Goal: Information Seeking & Learning: Check status

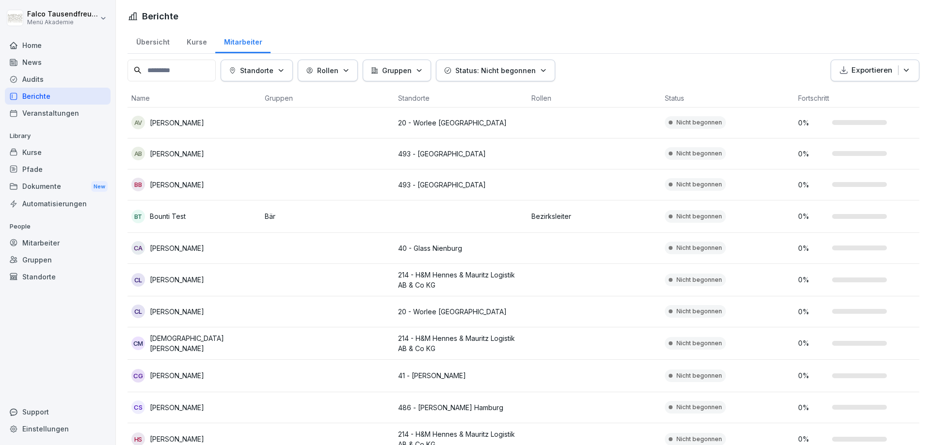
click at [408, 37] on div "Übersicht Kurse Mitarbeiter" at bounding box center [523, 41] width 792 height 25
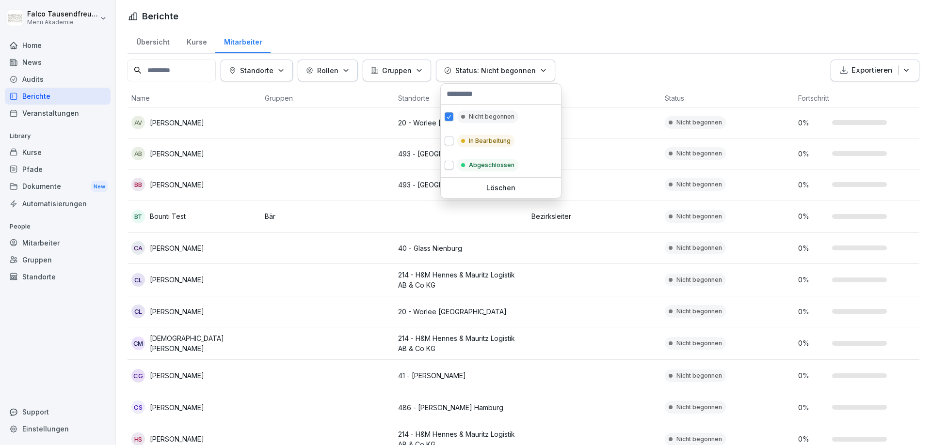
click at [523, 69] on p "Status: Nicht begonnen" at bounding box center [495, 70] width 80 height 10
click at [477, 118] on p "Nicht begonnen" at bounding box center [492, 116] width 46 height 9
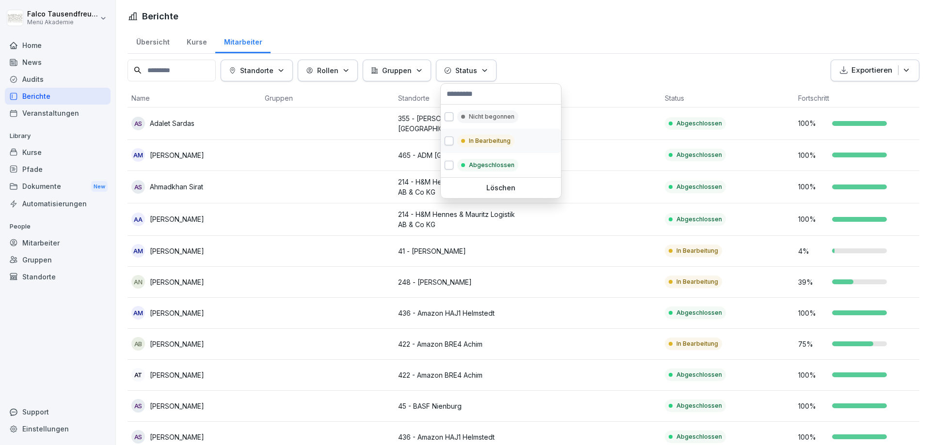
click at [467, 134] on div "In Bearbeitung" at bounding box center [501, 141] width 120 height 24
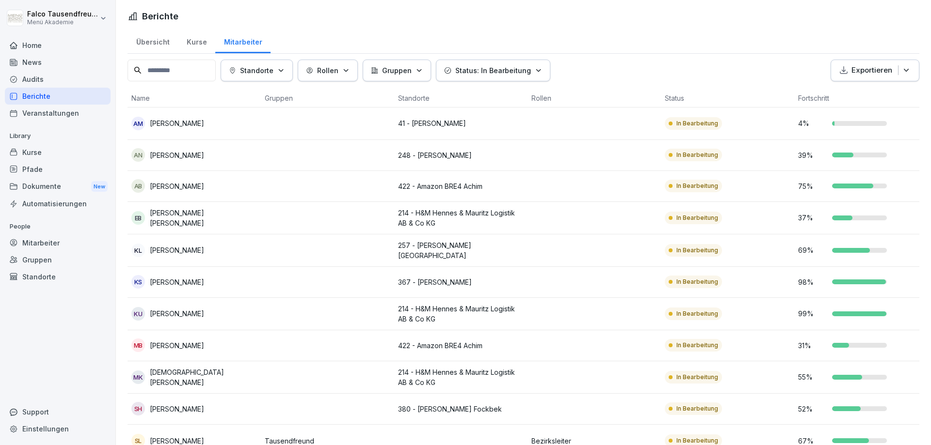
click at [639, 48] on html "Falco Tausendfreund Menü Akademie Home News Audits Berichte Veranstaltungen Lib…" at bounding box center [465, 222] width 931 height 445
click at [620, 49] on html "Falco Tausendfreund Menü Akademie Home News Audits Berichte Veranstaltungen Lib…" at bounding box center [465, 222] width 931 height 445
click at [323, 436] on html "Falco Tausendfreund Menü Akademie Home News Audits Berichte Veranstaltungen Lib…" at bounding box center [465, 222] width 931 height 445
drag, startPoint x: 930, startPoint y: 257, endPoint x: 930, endPoint y: 299, distance: 41.7
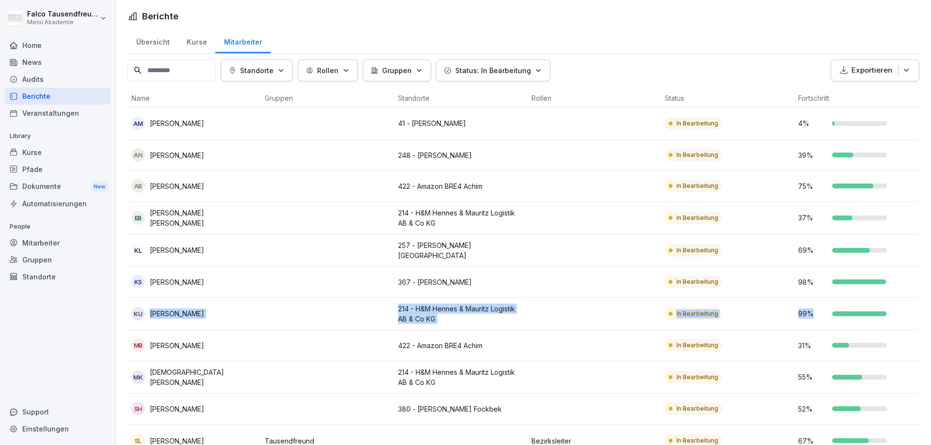
click at [930, 299] on html "Falco Tausendfreund Menü Akademie Home News Audits Berichte Veranstaltungen Lib…" at bounding box center [465, 222] width 931 height 445
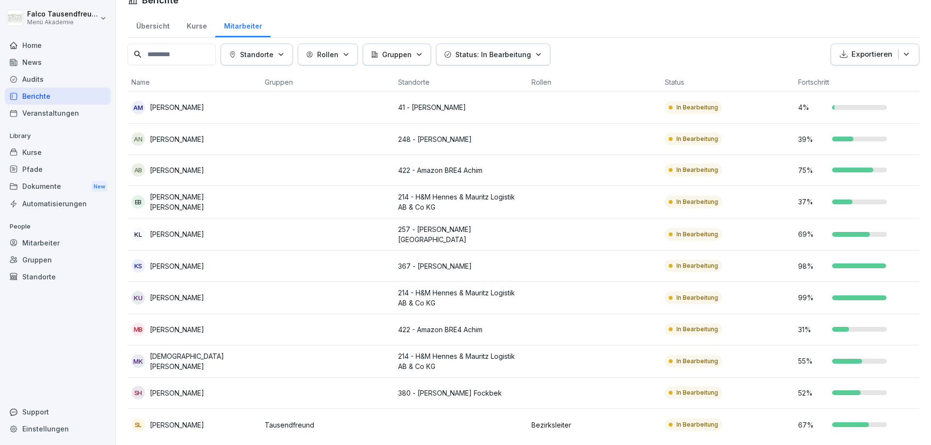
click at [918, 346] on td "55 %" at bounding box center [860, 362] width 133 height 32
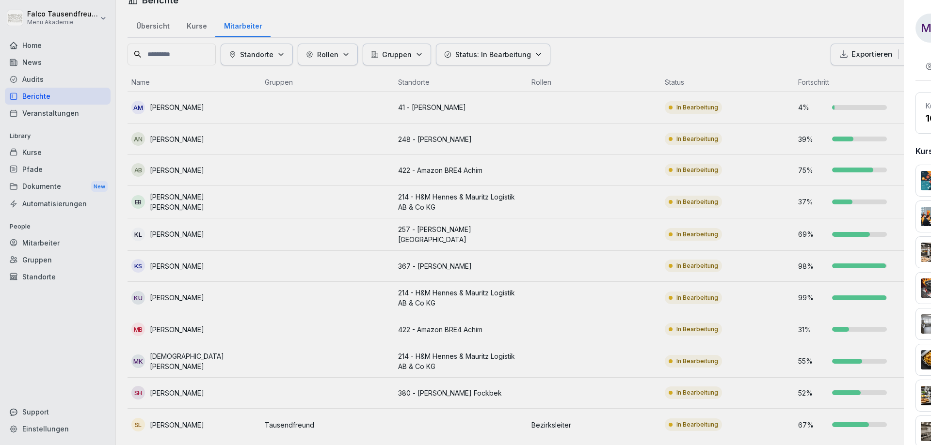
click at [606, 59] on div at bounding box center [465, 222] width 931 height 445
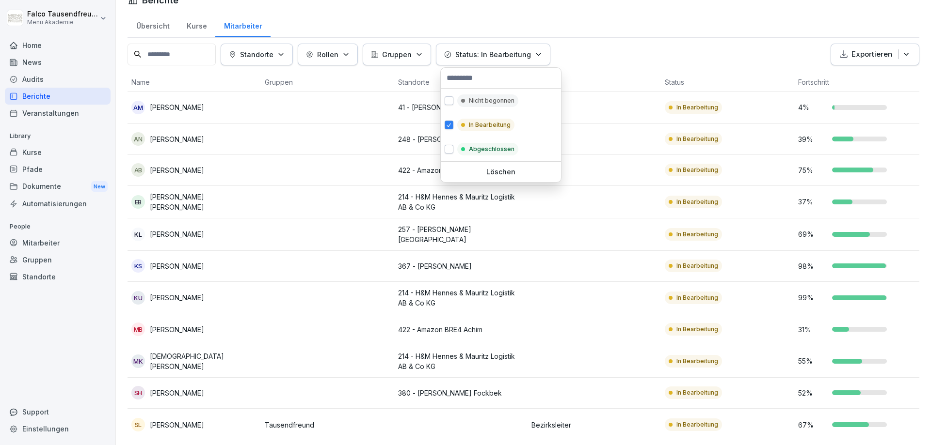
click at [532, 60] on button "Status: In Bearbeitung" at bounding box center [493, 55] width 114 height 22
click at [450, 96] on div "Nicht begonnen" at bounding box center [501, 101] width 120 height 24
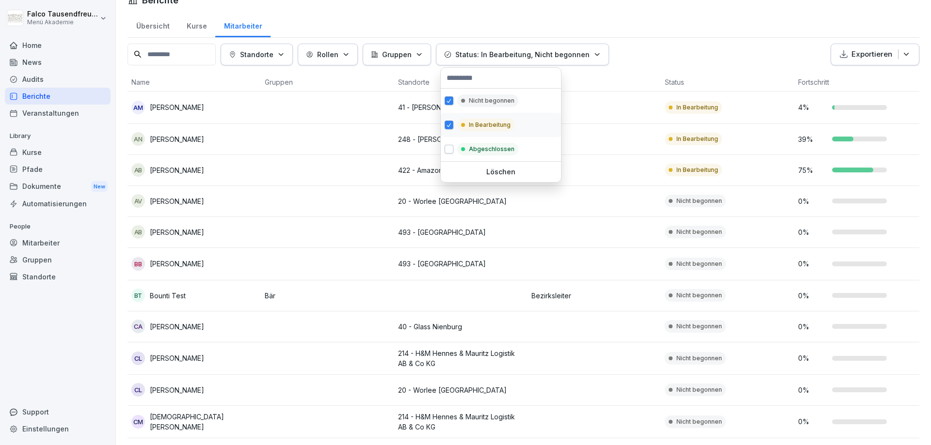
click at [447, 118] on div "In Bearbeitung" at bounding box center [501, 125] width 120 height 24
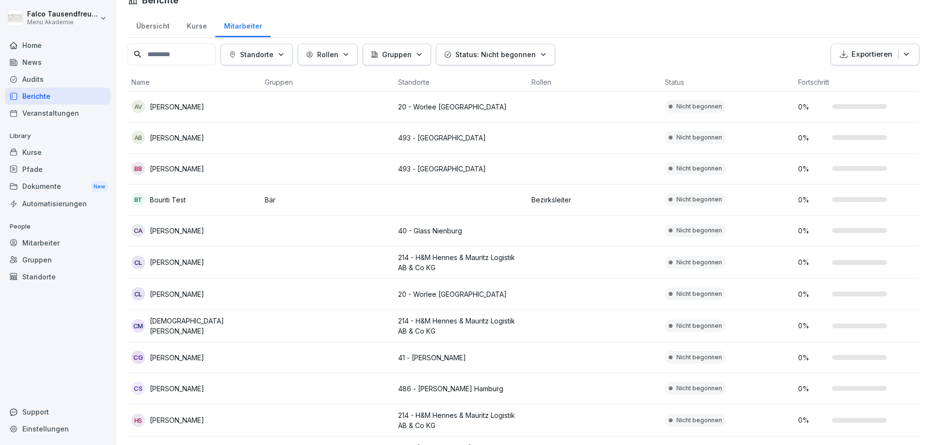
scroll to position [16, 0]
click at [587, 51] on html "Falco Tausendfreund Menü Akademie Home News Audits Berichte Veranstaltungen Lib…" at bounding box center [465, 222] width 931 height 445
click at [586, 36] on html "Falco Tausendfreund Menü Akademie Home News Audits Berichte Veranstaltungen Lib…" at bounding box center [465, 222] width 931 height 445
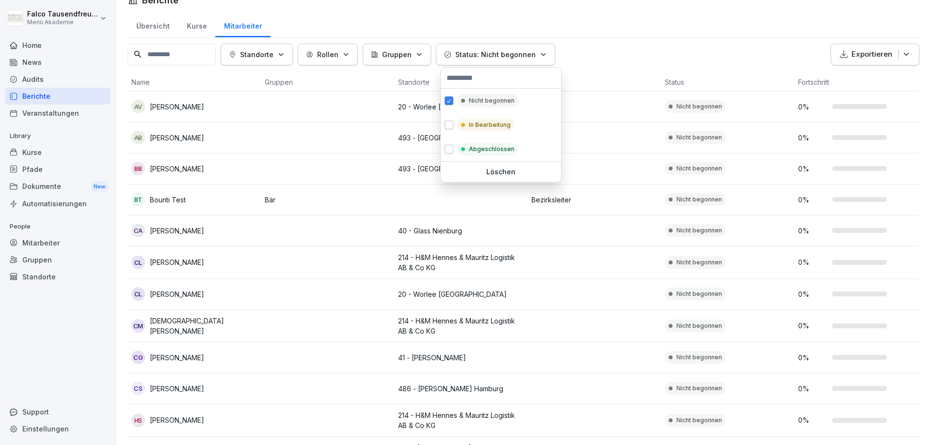
click at [484, 60] on button "Status: Nicht begonnen" at bounding box center [495, 55] width 119 height 22
click at [486, 166] on div "Löschen" at bounding box center [501, 172] width 120 height 20
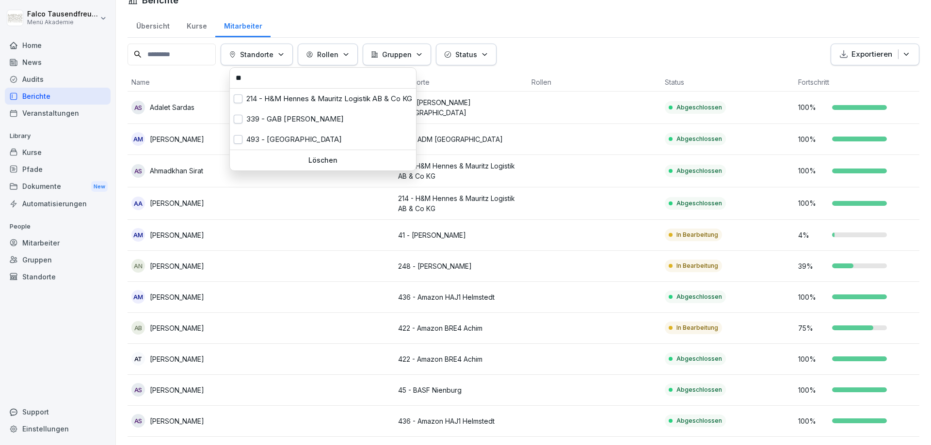
scroll to position [16, 0]
click at [273, 55] on p "Standorte" at bounding box center [256, 54] width 33 height 10
click at [269, 78] on input "**" at bounding box center [323, 78] width 180 height 15
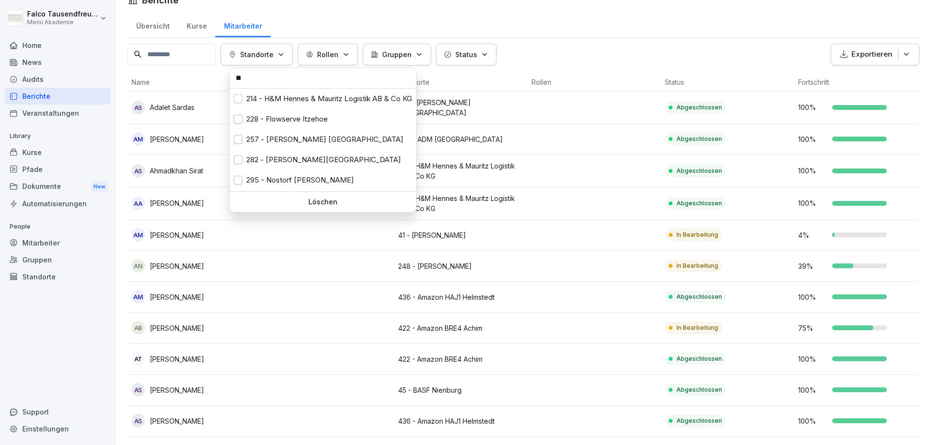
type input "**"
click at [288, 164] on div "282 - [PERSON_NAME][GEOGRAPHIC_DATA]" at bounding box center [323, 160] width 186 height 20
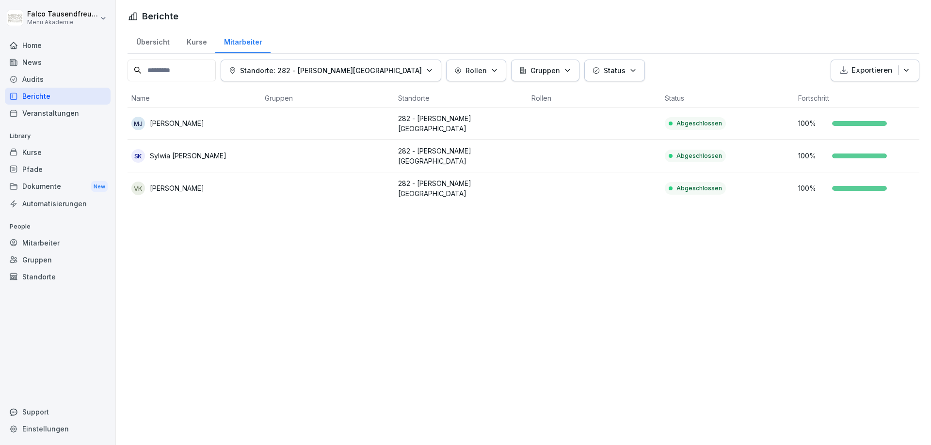
click at [623, 246] on html "Falco Tausendfreund Menü Akademie Home News Audits Berichte Veranstaltungen Lib…" at bounding box center [465, 222] width 931 height 445
click at [269, 67] on p "Standorte: 282 - [PERSON_NAME][GEOGRAPHIC_DATA]" at bounding box center [331, 70] width 182 height 10
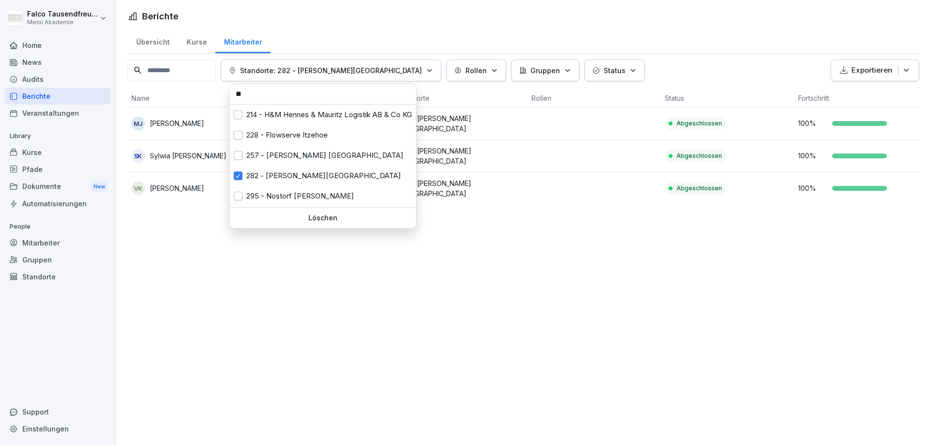
click at [294, 213] on div "Löschen" at bounding box center [323, 218] width 186 height 20
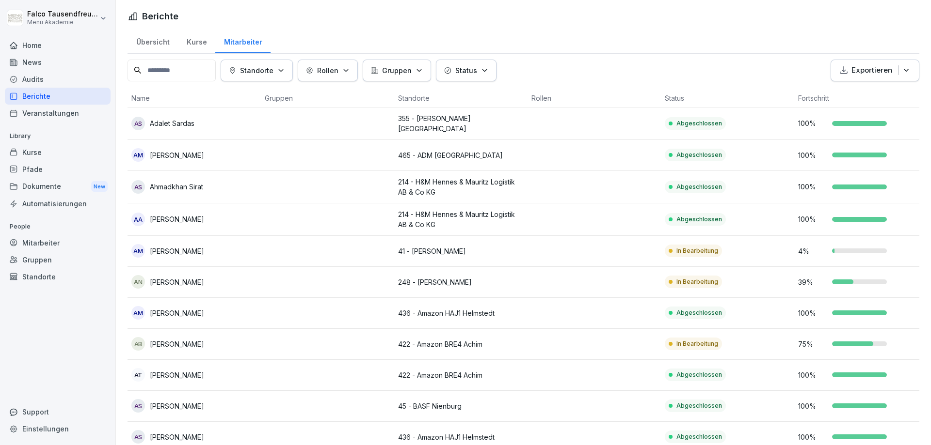
click at [294, 213] on td at bounding box center [327, 220] width 133 height 32
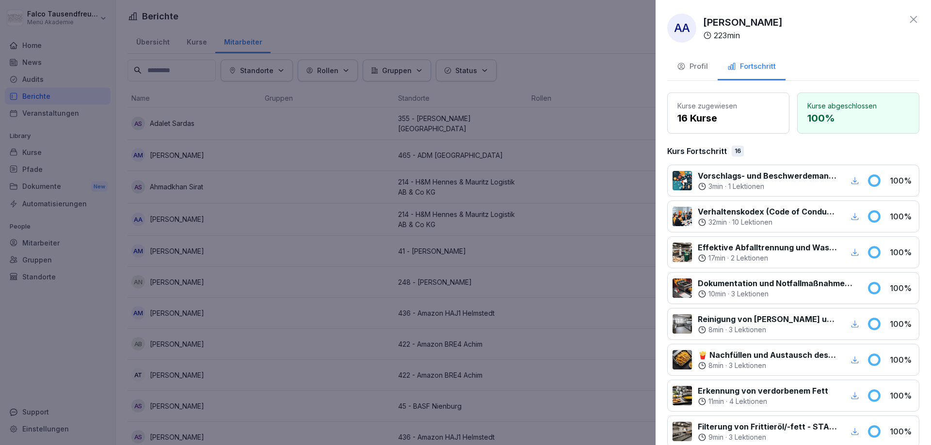
click at [277, 70] on div at bounding box center [465, 222] width 931 height 445
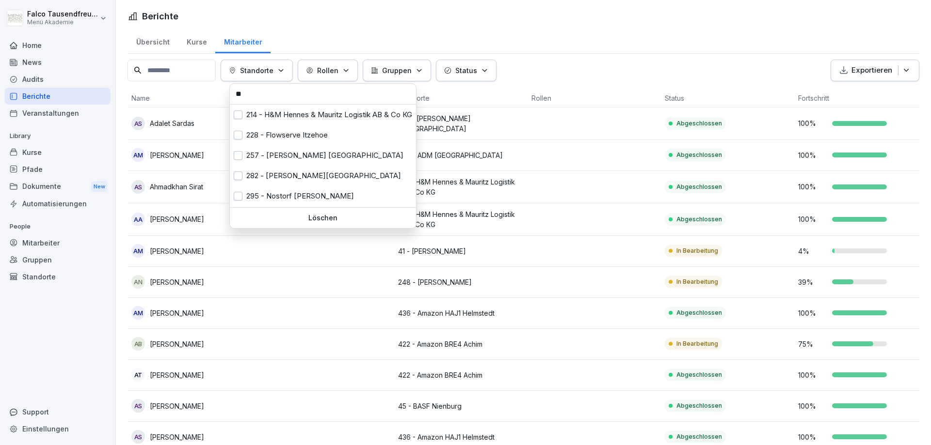
click at [273, 70] on p "Standorte" at bounding box center [256, 70] width 33 height 10
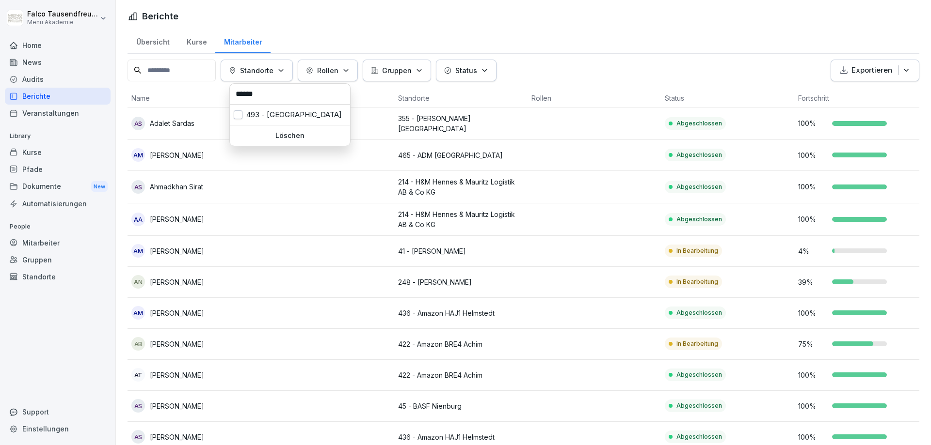
type input "******"
click at [264, 112] on div "493 - [GEOGRAPHIC_DATA]" at bounding box center [290, 115] width 120 height 20
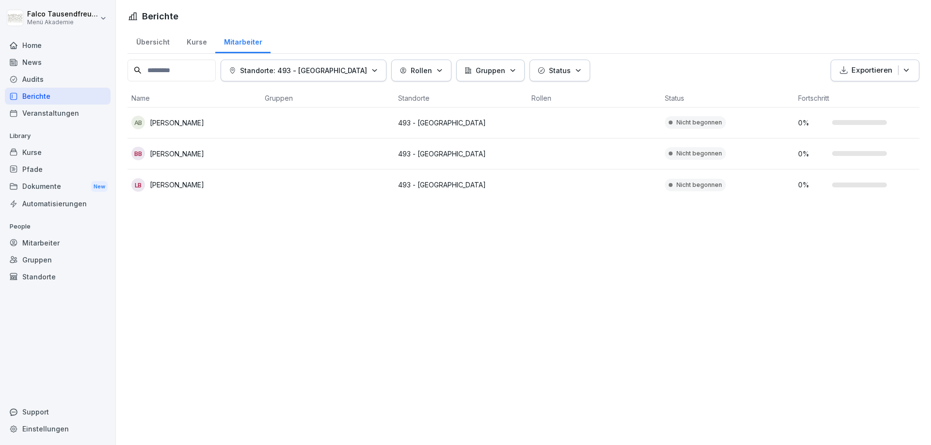
click at [299, 255] on html "Falco Tausendfreund Menü Akademie Home News Audits Berichte Veranstaltungen Lib…" at bounding box center [465, 222] width 931 height 445
click at [157, 44] on div "Übersicht" at bounding box center [152, 41] width 50 height 25
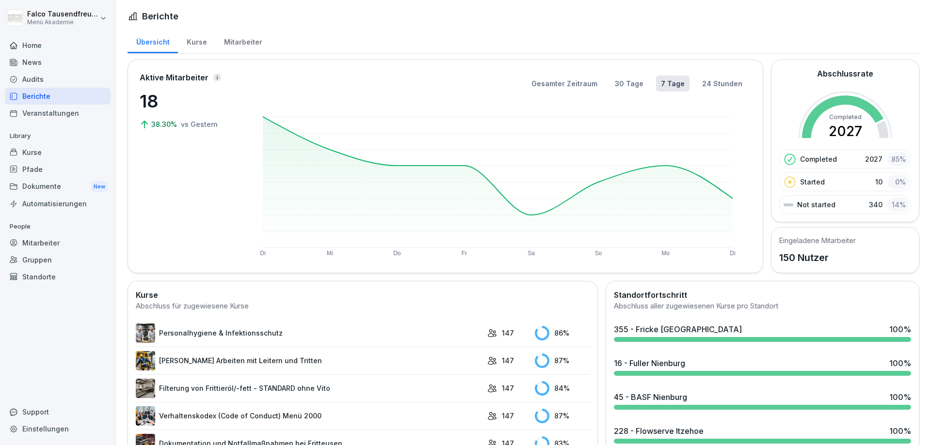
click at [194, 44] on div "Kurse" at bounding box center [196, 41] width 37 height 25
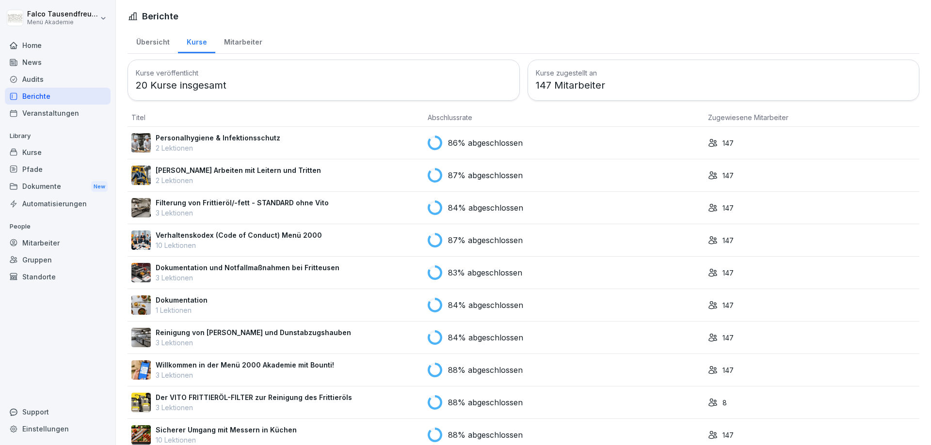
click at [157, 42] on div "Übersicht" at bounding box center [152, 41] width 50 height 25
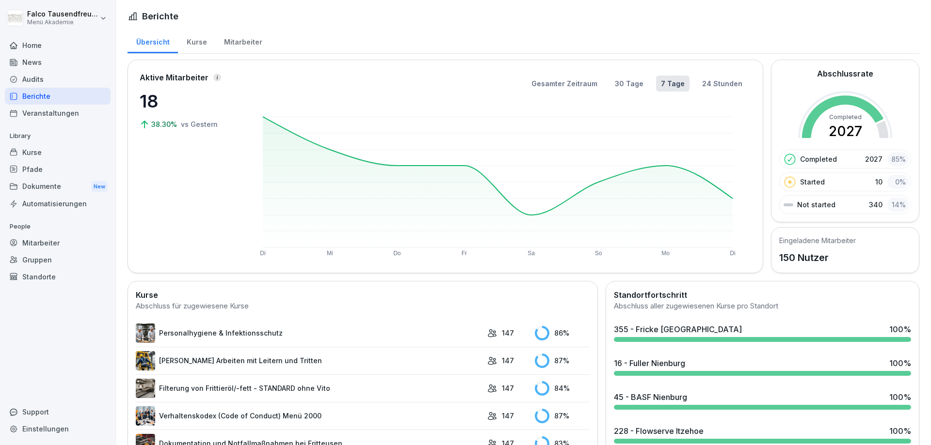
click at [234, 38] on div "Mitarbeiter" at bounding box center [242, 41] width 55 height 25
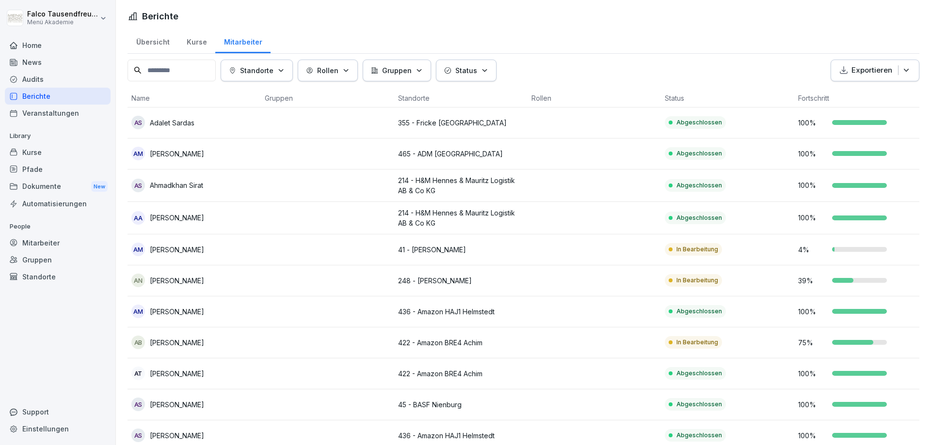
click at [273, 67] on p "Standorte" at bounding box center [256, 70] width 33 height 10
type input "********"
click at [269, 109] on div "367 - [PERSON_NAME]" at bounding box center [290, 115] width 120 height 20
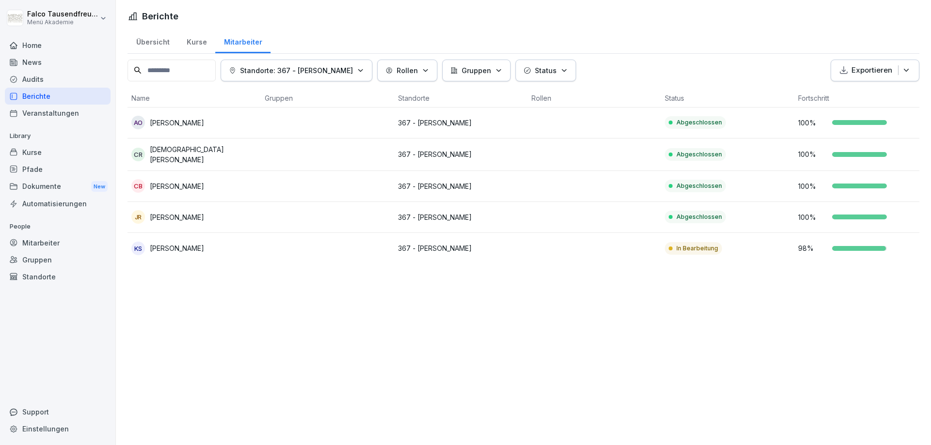
click at [254, 351] on html "Falco Tausendfreund Menü Akademie Home News Audits Berichte Veranstaltungen Lib…" at bounding box center [465, 222] width 931 height 445
click at [336, 319] on div "Berichte Übersicht Kurse Mitarbeiter Standorte: 367 - Orgadata Leer Rollen Grup…" at bounding box center [523, 222] width 815 height 445
click at [235, 330] on div "Berichte Übersicht Kurse Mitarbeiter Standorte: 367 - Orgadata Leer Rollen Grup…" at bounding box center [523, 222] width 815 height 445
click at [323, 64] on button "Standorte: 367 - Orgadata Leer" at bounding box center [297, 71] width 152 height 22
click at [289, 134] on p "Löschen" at bounding box center [290, 135] width 112 height 9
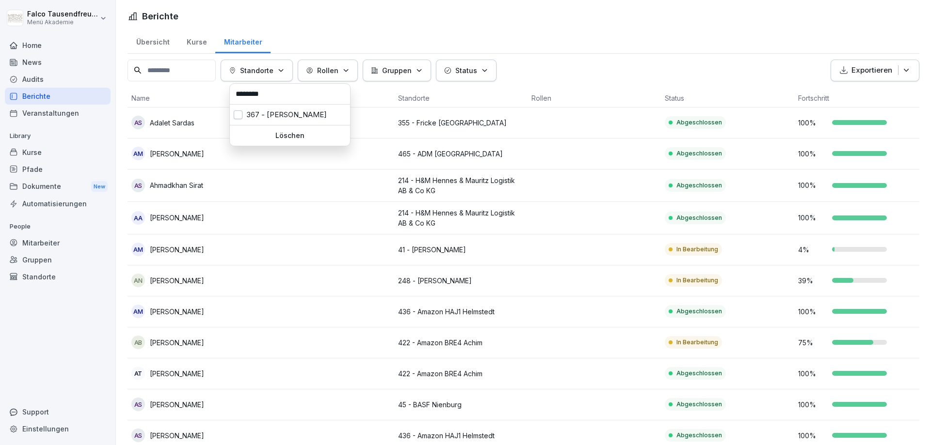
click at [285, 68] on icon "button" at bounding box center [280, 70] width 7 height 7
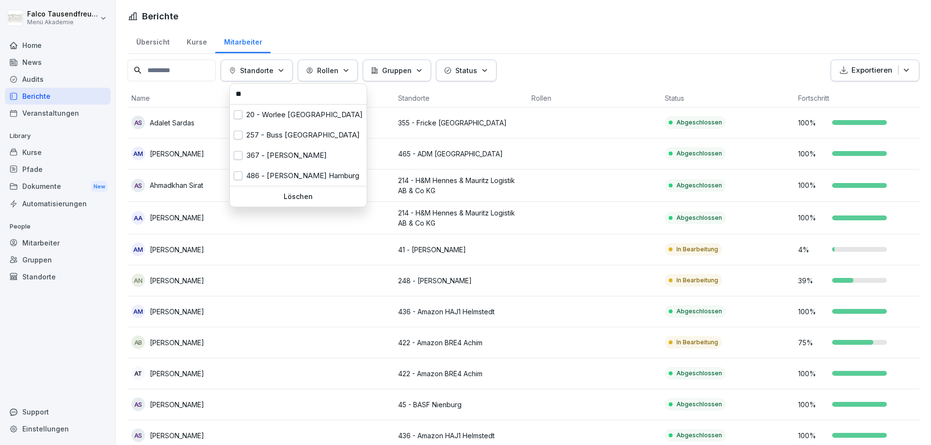
type input "*"
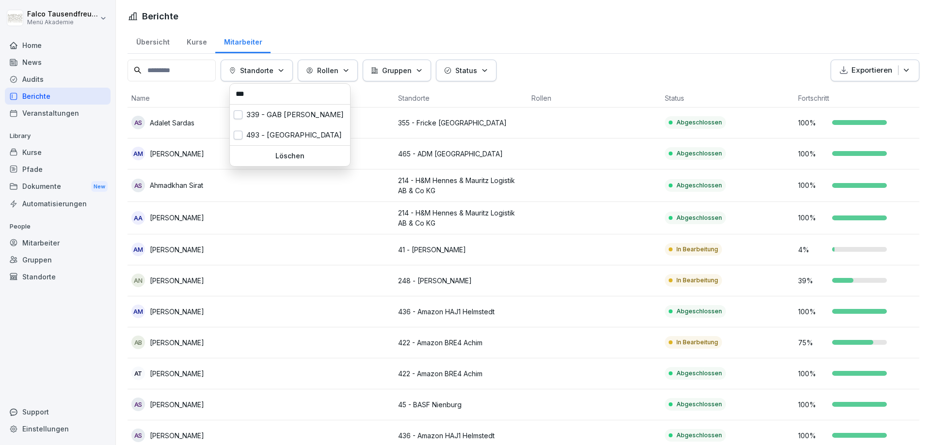
type input "***"
click at [265, 127] on div "493 - [GEOGRAPHIC_DATA]" at bounding box center [290, 135] width 120 height 20
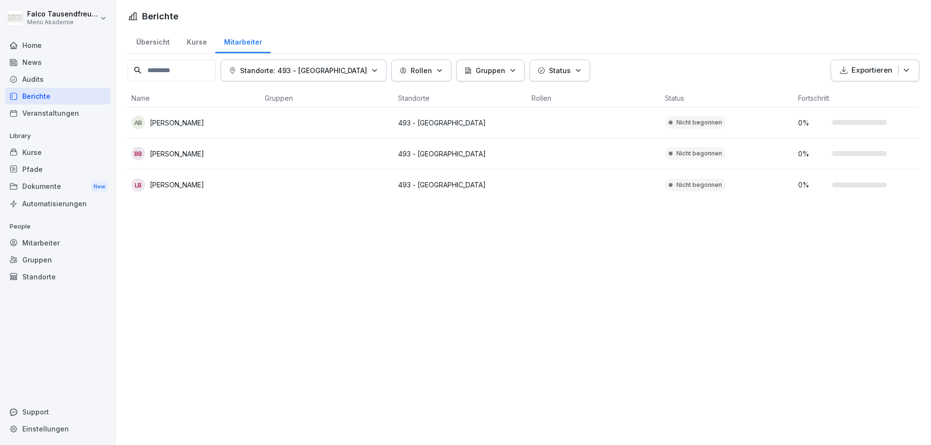
click at [243, 227] on html "Falco Tausendfreund Menü Akademie Home News Audits Berichte Veranstaltungen Lib…" at bounding box center [465, 222] width 931 height 445
click at [204, 122] on p "[PERSON_NAME]" at bounding box center [177, 123] width 54 height 10
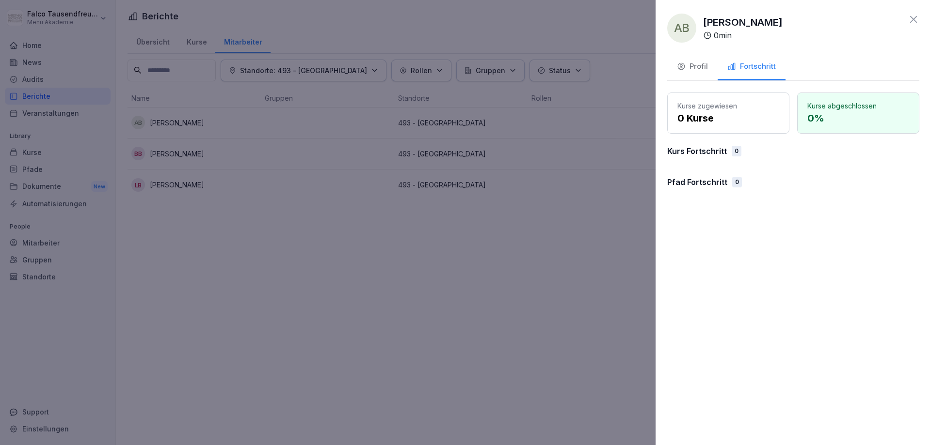
click at [706, 73] on button "Profil" at bounding box center [692, 67] width 50 height 26
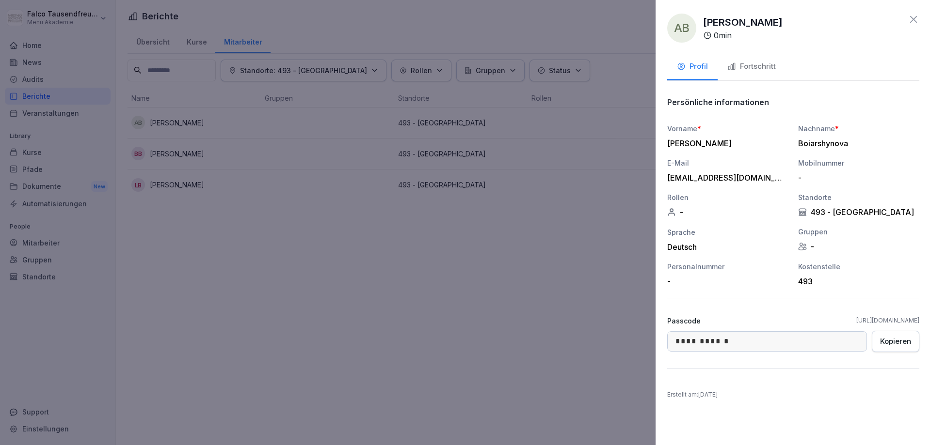
click at [706, 73] on button "Profil" at bounding box center [692, 67] width 50 height 26
drag, startPoint x: 930, startPoint y: 134, endPoint x: 930, endPoint y: 141, distance: 6.8
click at [930, 141] on div "**********" at bounding box center [792, 222] width 275 height 445
click at [542, 189] on div at bounding box center [465, 222] width 931 height 445
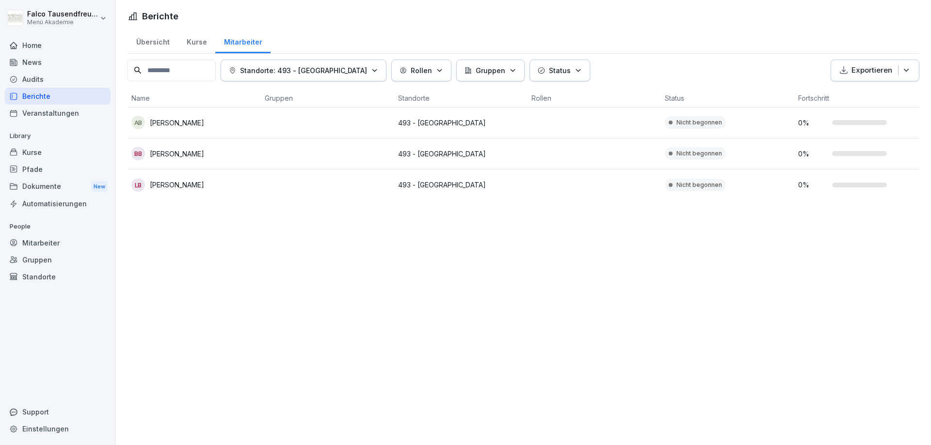
click at [333, 77] on button "Standorte: 493 - [GEOGRAPHIC_DATA]" at bounding box center [304, 71] width 166 height 22
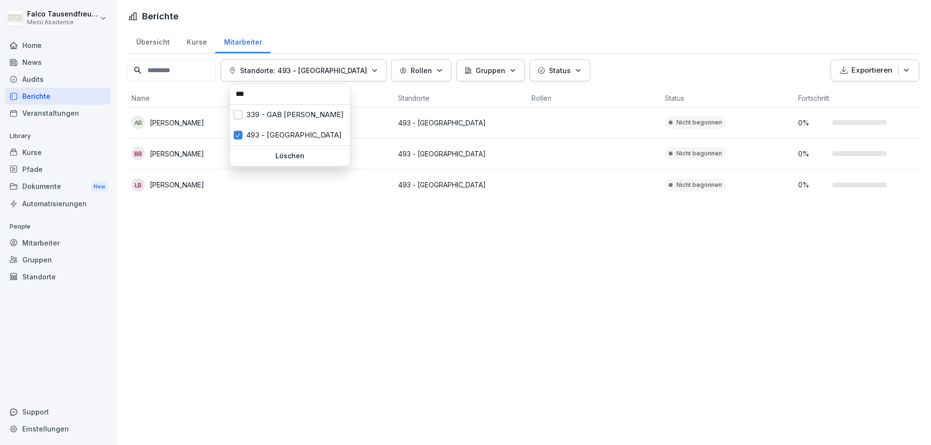
click at [256, 98] on input "***" at bounding box center [290, 94] width 114 height 15
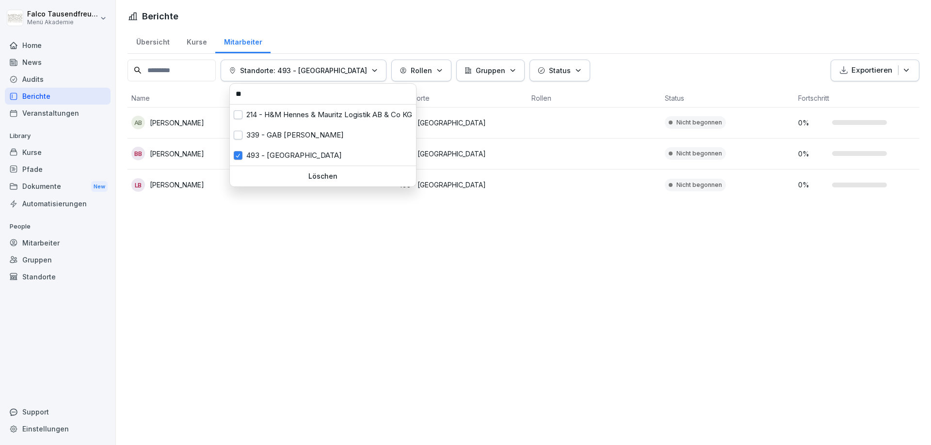
type input "*"
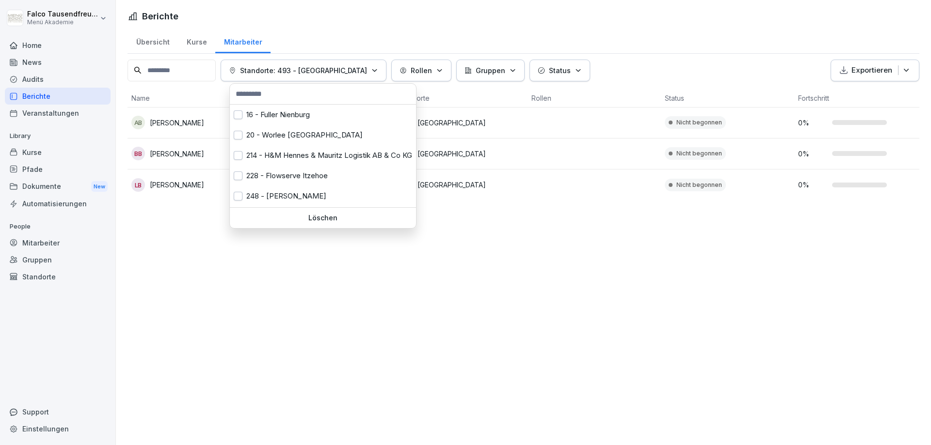
type input "*"
click at [465, 354] on html "Falco Tausendfreund Menü Akademie Home News Audits Berichte Veranstaltungen Lib…" at bounding box center [465, 222] width 931 height 445
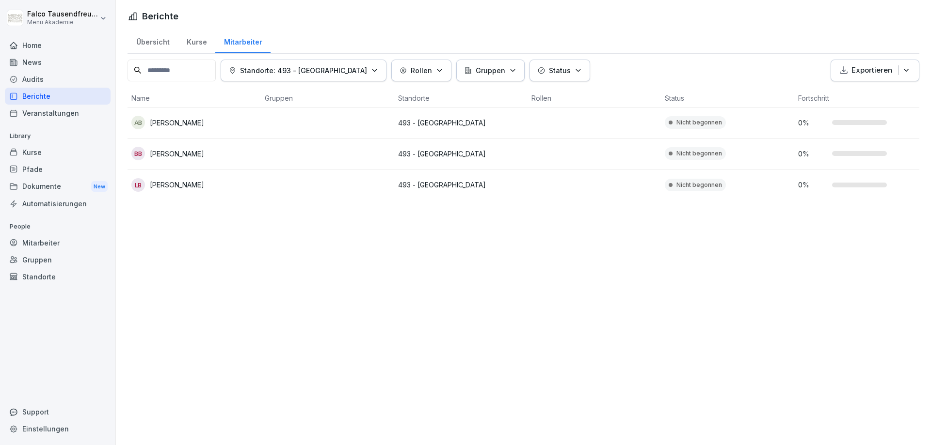
click at [390, 154] on td at bounding box center [327, 154] width 133 height 31
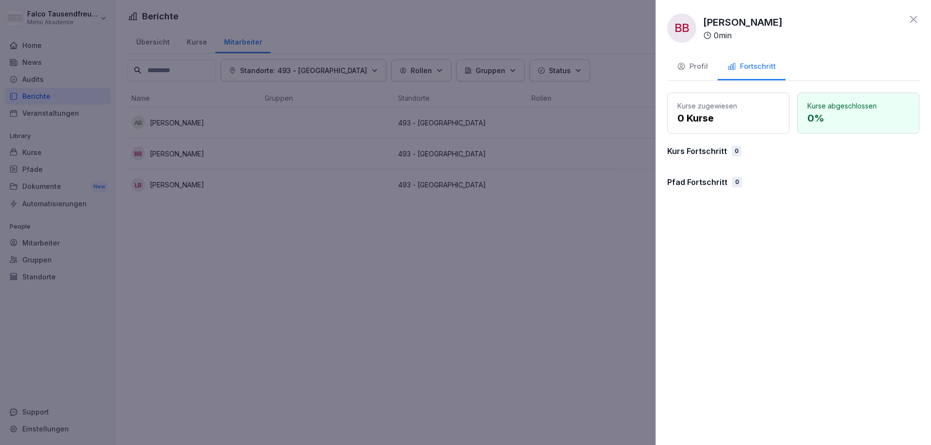
click at [689, 68] on div "Profil" at bounding box center [692, 66] width 31 height 11
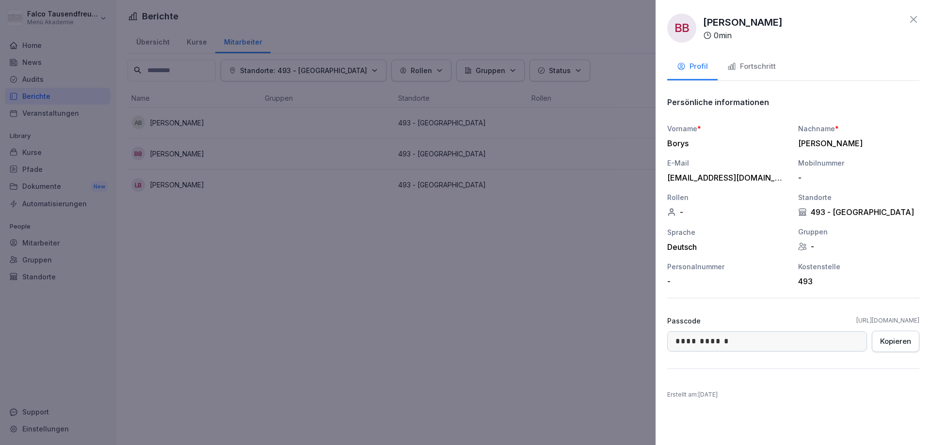
click at [889, 350] on button "Kopieren" at bounding box center [895, 341] width 48 height 21
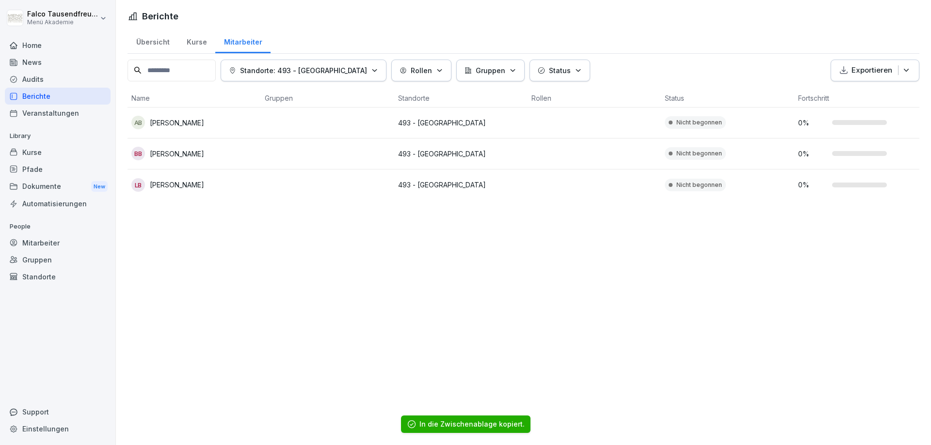
click at [223, 153] on div "BB Borys Bronfman" at bounding box center [194, 154] width 126 height 14
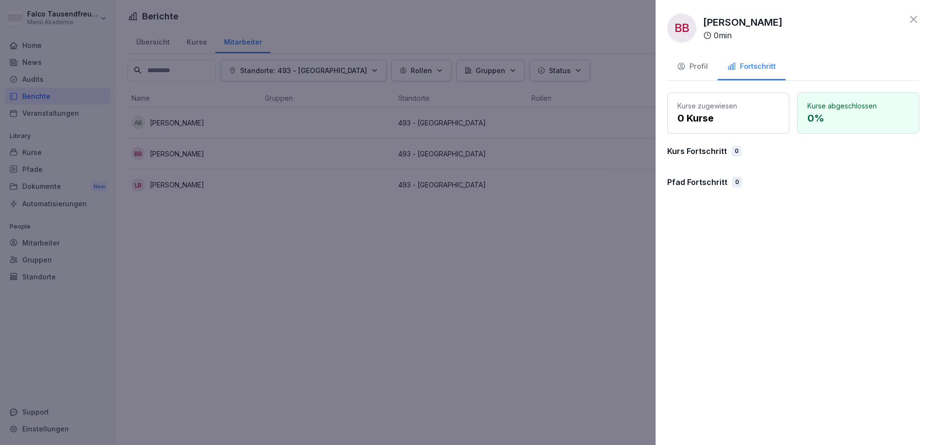
click at [689, 65] on div "Profil" at bounding box center [692, 66] width 31 height 11
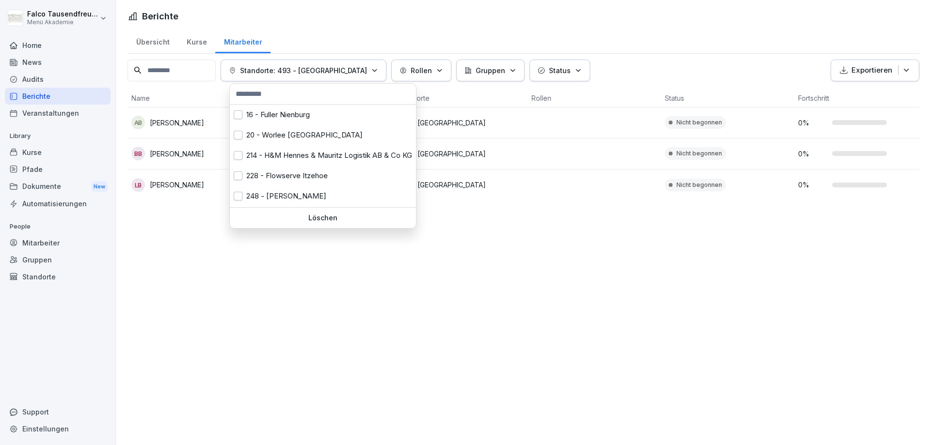
click at [322, 72] on p "Standorte: 493 - [GEOGRAPHIC_DATA]" at bounding box center [303, 70] width 127 height 10
click at [281, 95] on input "text" at bounding box center [323, 94] width 180 height 15
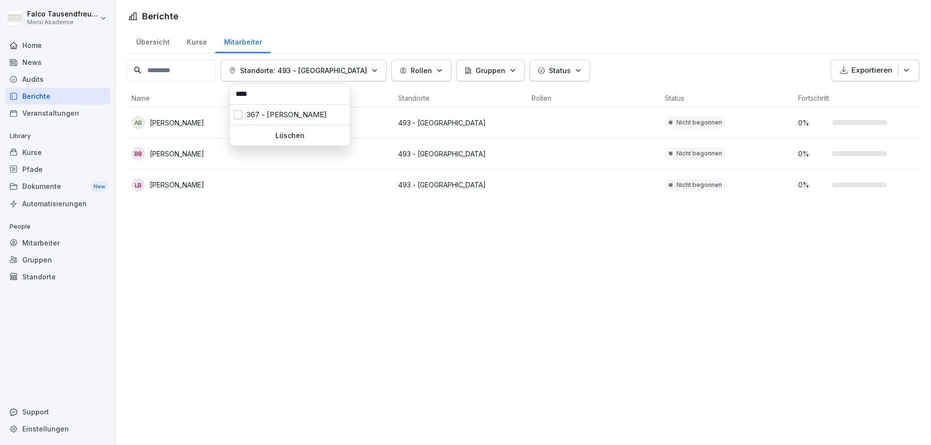
type input "****"
click at [266, 114] on div "367 - [PERSON_NAME]" at bounding box center [290, 115] width 120 height 20
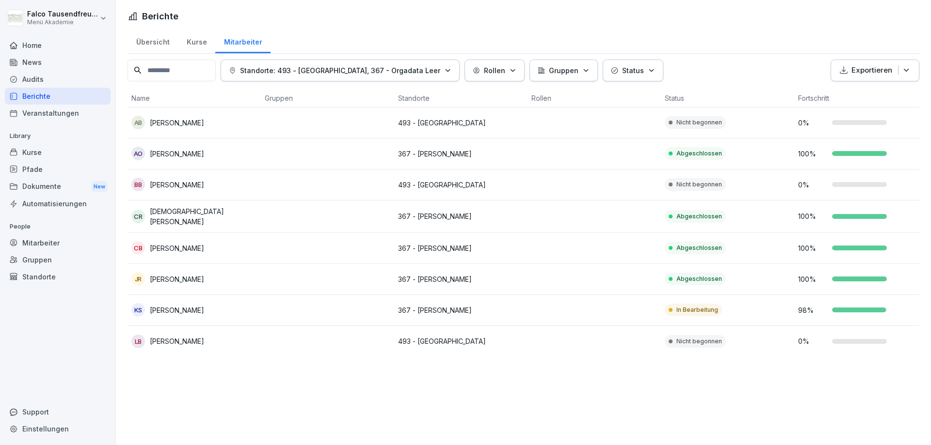
click at [366, 409] on html "Falco Tausendfreund Menü Akademie Home News Audits Berichte Veranstaltungen Lib…" at bounding box center [465, 222] width 931 height 445
click at [602, 391] on div "Berichte Übersicht Kurse Mitarbeiter Standorte: 493 - Schwerin, 367 - Orgadata …" at bounding box center [523, 222] width 815 height 445
click at [392, 67] on p "Standorte: 493 - Schwerin, 367 - Orgadata Leer" at bounding box center [340, 70] width 200 height 10
click at [285, 135] on p "Löschen" at bounding box center [290, 135] width 112 height 9
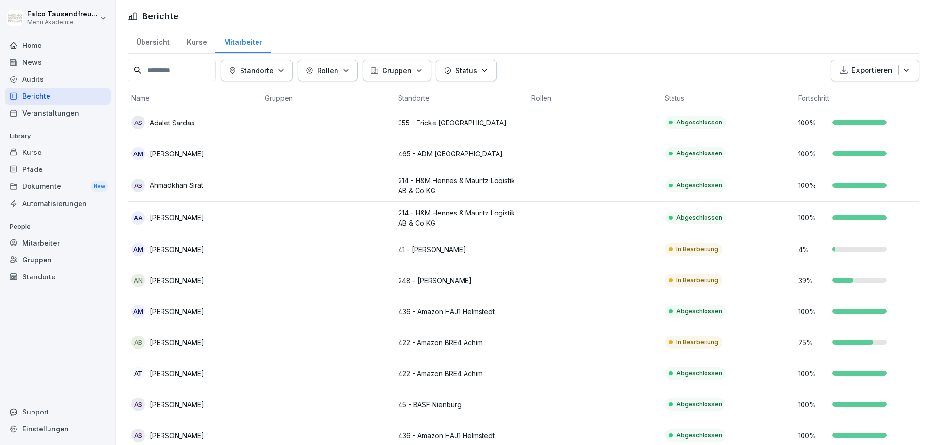
click at [473, 71] on p "Status" at bounding box center [466, 70] width 22 height 10
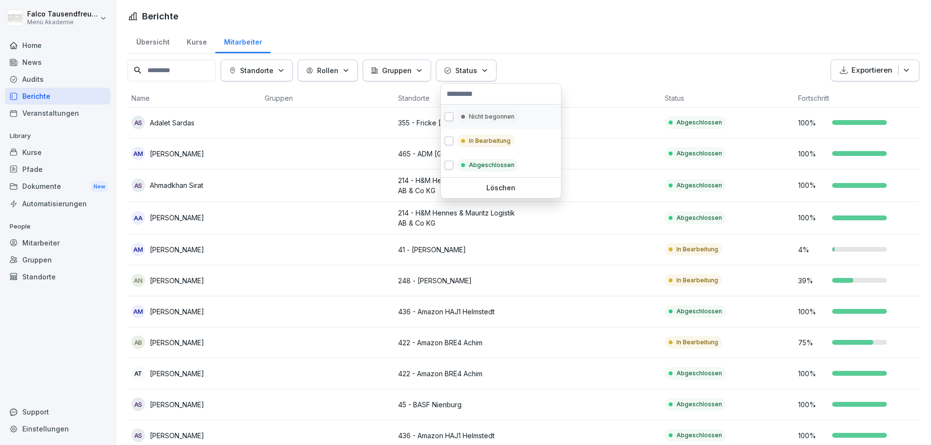
click at [477, 119] on p "Nicht begonnen" at bounding box center [492, 116] width 46 height 9
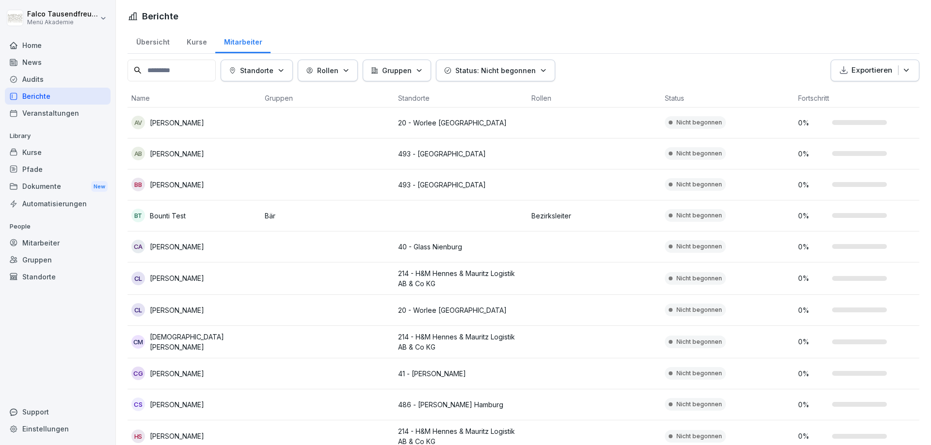
click at [642, 42] on html "Falco Tausendfreund Menü Akademie Home News Audits Berichte Veranstaltungen Lib…" at bounding box center [465, 222] width 931 height 445
click at [603, 64] on html "Falco Tausendfreund Menü Akademie Home News Audits Berichte Veranstaltungen Lib…" at bounding box center [465, 222] width 931 height 445
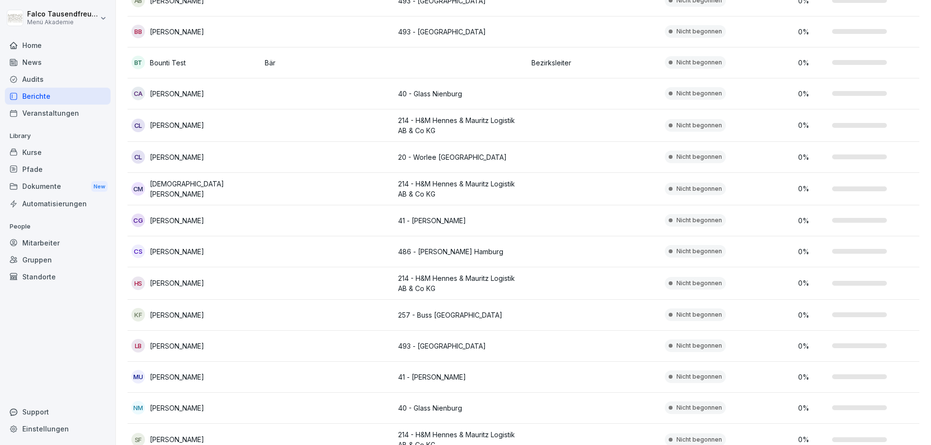
scroll to position [221, 0]
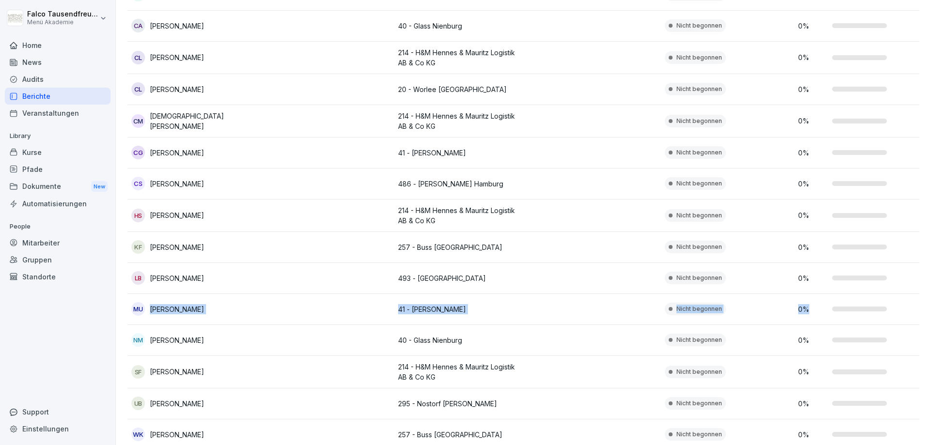
drag, startPoint x: 924, startPoint y: 260, endPoint x: 930, endPoint y: 297, distance: 37.8
click at [930, 297] on div "Übersicht Kurse Mitarbeiter Standorte Rollen Gruppen Status: Nicht begonnen Exp…" at bounding box center [523, 149] width 815 height 682
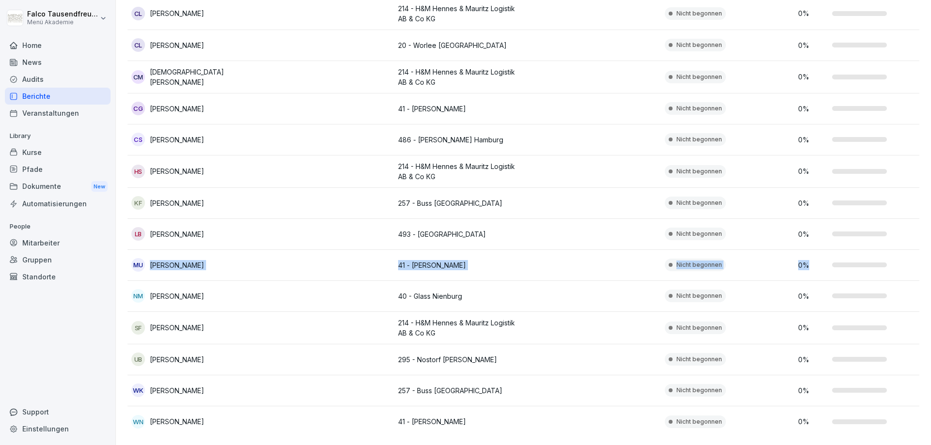
scroll to position [0, 0]
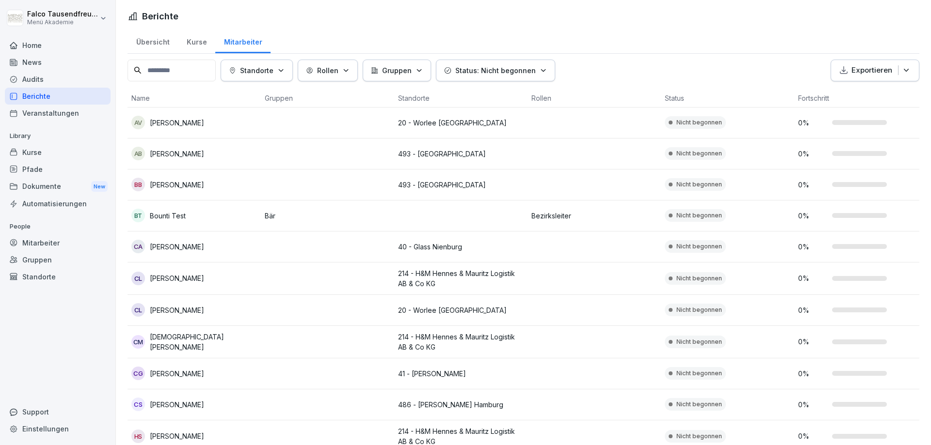
click at [503, 77] on button "Status: Nicht begonnen" at bounding box center [495, 71] width 119 height 22
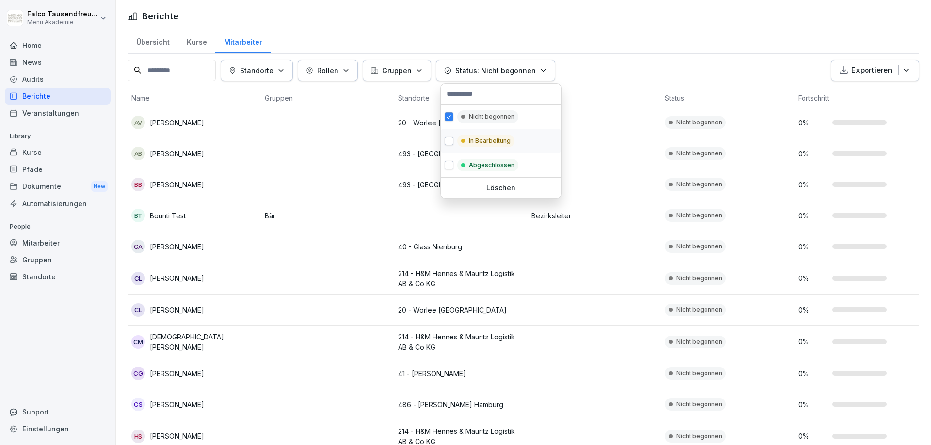
click at [478, 133] on div "In Bearbeitung" at bounding box center [501, 141] width 120 height 24
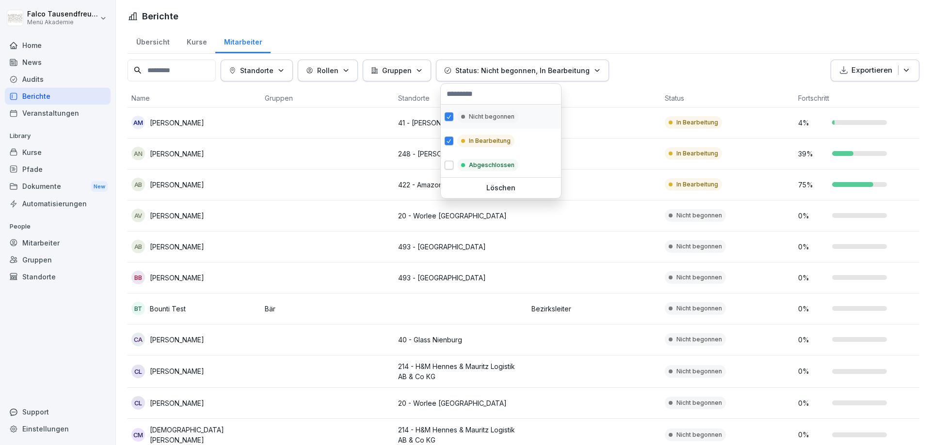
click at [476, 125] on div "Nicht begonnen" at bounding box center [501, 117] width 120 height 24
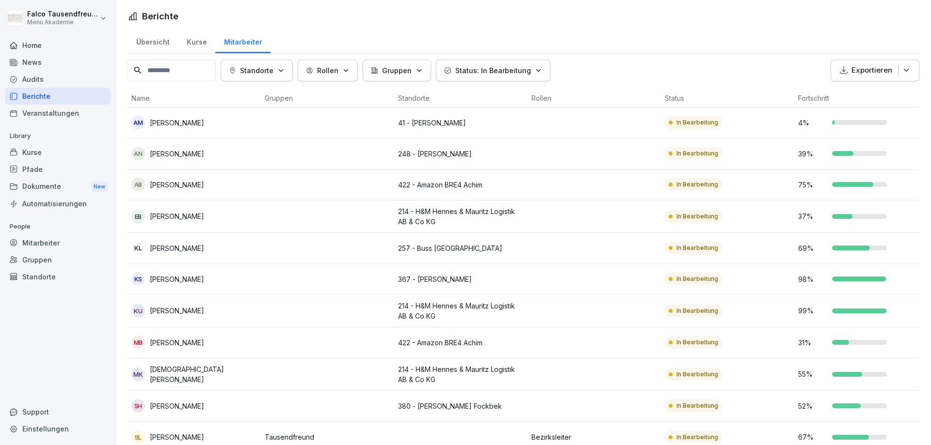
click at [616, 68] on html "Falco Tausendfreund Menü Akademie Home News Audits Berichte Veranstaltungen Lib…" at bounding box center [465, 222] width 931 height 445
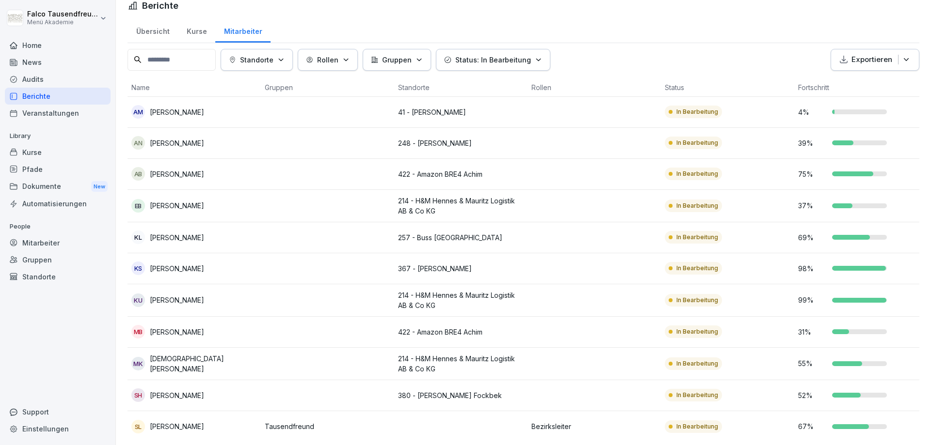
scroll to position [16, 0]
